Goal: Submit feedback/report problem

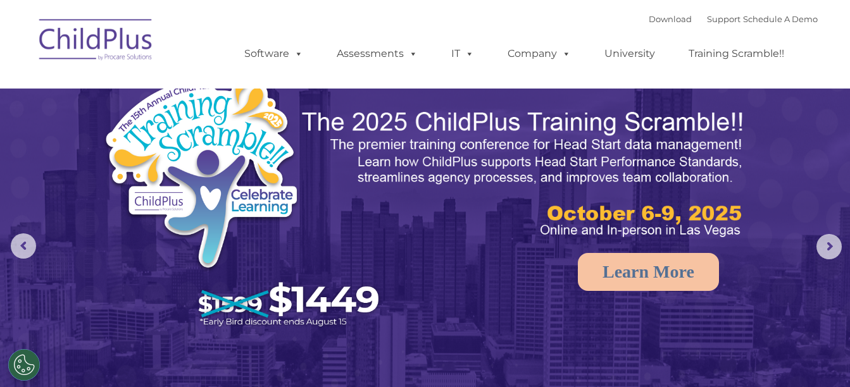
select select "MEDIUM"
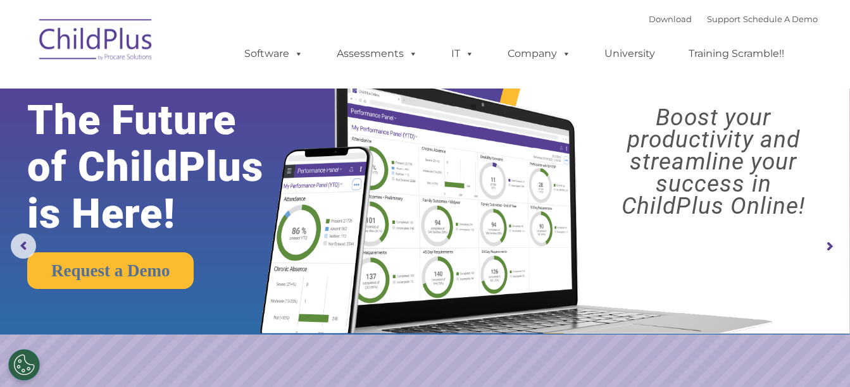
click at [125, 40] on img at bounding box center [96, 41] width 127 height 63
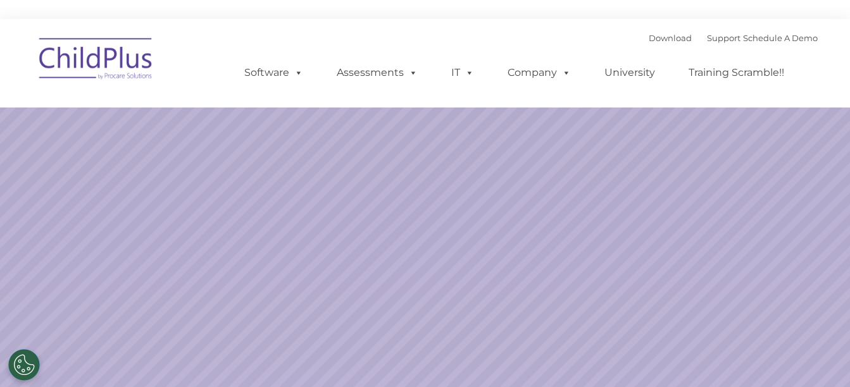
select select "MEDIUM"
